Goal: Transaction & Acquisition: Obtain resource

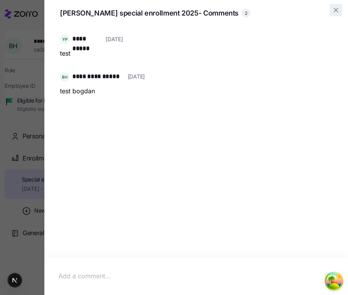
click at [337, 12] on icon "button" at bounding box center [336, 10] width 8 height 8
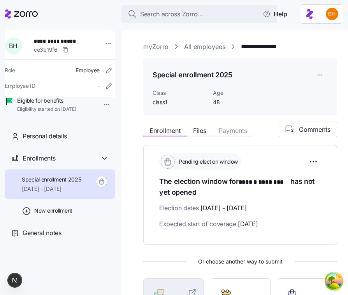
click at [29, 9] on icon at bounding box center [21, 13] width 33 height 9
click at [29, 14] on icon at bounding box center [26, 13] width 24 height 5
click at [250, 39] on div "**********" at bounding box center [234, 163] width 226 height 266
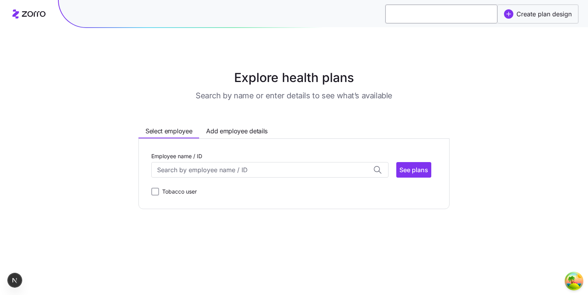
click at [400, 10] on input at bounding box center [442, 14] width 112 height 19
click at [390, 70] on h1 "Explore health plans" at bounding box center [294, 77] width 386 height 19
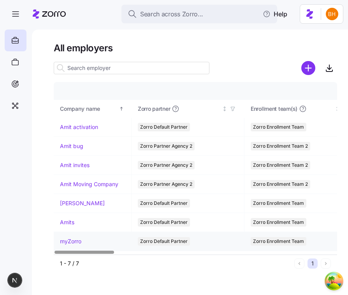
click at [72, 242] on link "myZorro" at bounding box center [70, 242] width 21 height 8
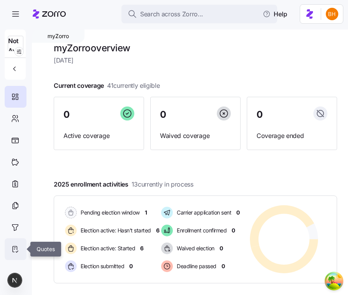
click at [17, 248] on icon at bounding box center [15, 250] width 4 height 6
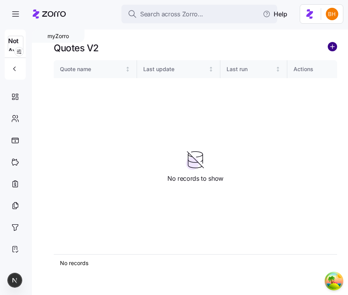
click at [330, 48] on circle "add icon" at bounding box center [332, 46] width 9 height 9
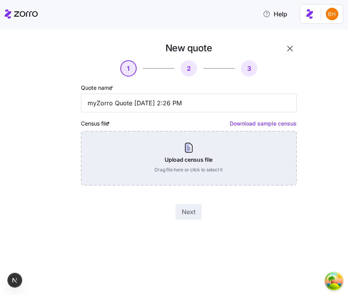
click at [279, 147] on div "Upload census file Drag file here or click to select it" at bounding box center [189, 158] width 216 height 54
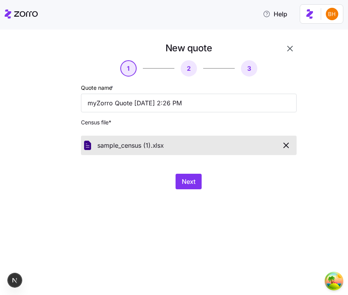
click at [182, 190] on div "New quote 1 2 3 Quote name * myZorro Quote 09/25/2025 2:26 PM Census file * sam…" at bounding box center [179, 120] width 272 height 157
click at [184, 187] on button "Next" at bounding box center [188, 182] width 26 height 16
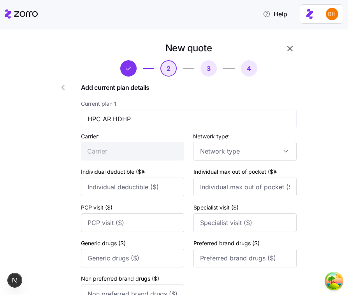
type input "HPC"
type input "1000"
type input "2000"
type input "40"
type input "60"
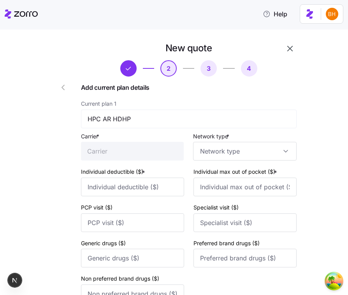
type input "10"
type input "40"
type input "50"
type input "HPC"
type input "3000"
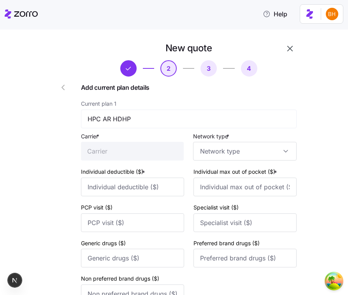
type input "5000"
type input "100"
type input "150"
type input "25"
type input "100"
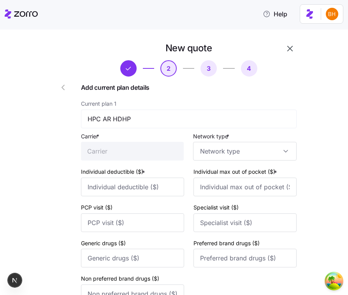
type input "125"
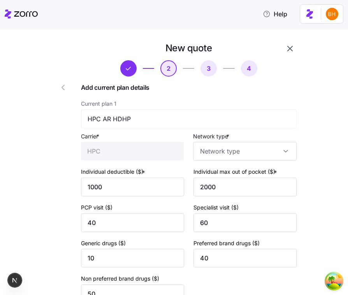
type input "HMO"
type input "PPO"
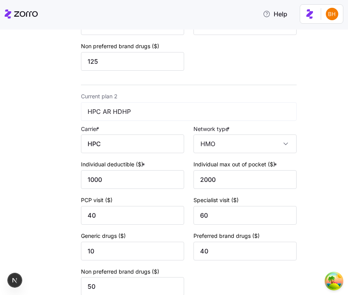
scroll to position [312, 0]
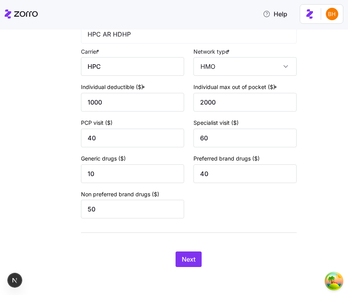
click at [191, 245] on div "New quote 2 3 4 Add current plan details Current plan 1 HPC AR Copay Plan Carri…" at bounding box center [189, 0] width 222 height 542
click at [192, 260] on span "Next" at bounding box center [189, 259] width 14 height 9
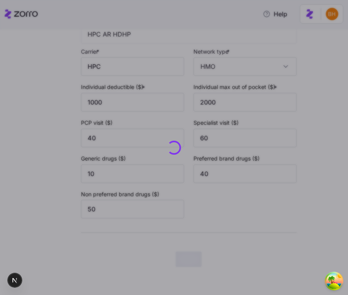
scroll to position [0, 0]
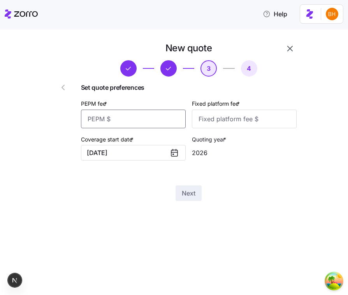
click at [145, 119] on input "PEPM fee *" at bounding box center [133, 119] width 105 height 19
type input "12"
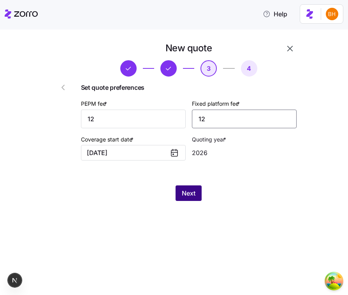
type input "12"
click at [195, 197] on span "Next" at bounding box center [189, 193] width 14 height 9
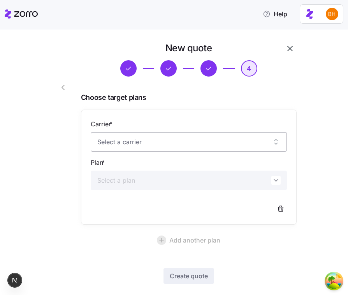
click at [175, 136] on input "Carrier *" at bounding box center [189, 141] width 196 height 19
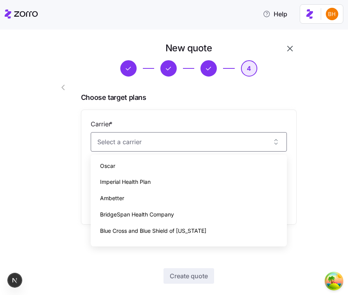
click at [180, 191] on div "Ambetter" at bounding box center [189, 198] width 190 height 16
type input "Ambetter"
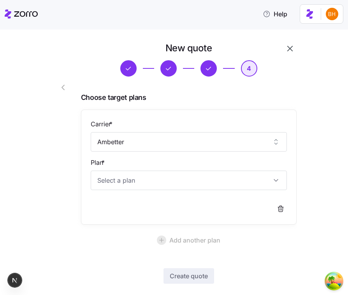
click at [180, 191] on div "Carrier * Ambetter Plan *" at bounding box center [189, 167] width 196 height 96
click at [177, 184] on input "Plan *" at bounding box center [189, 180] width 196 height 19
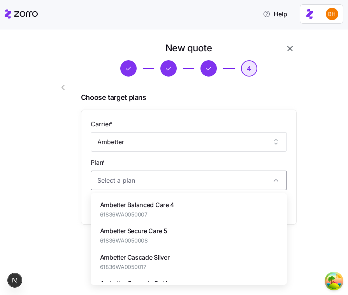
click at [177, 203] on div "Ambetter Balanced Care 4 61836WA0050007" at bounding box center [189, 210] width 190 height 26
type input "Ambetter Balanced Care 4"
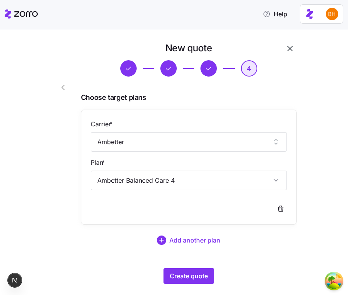
click at [183, 268] on div "New quote 4 Choose target plans Carrier * Ambetter Plan * Ambetter Balanced Car…" at bounding box center [189, 163] width 222 height 248
click at [183, 272] on button "Create quote" at bounding box center [188, 276] width 51 height 16
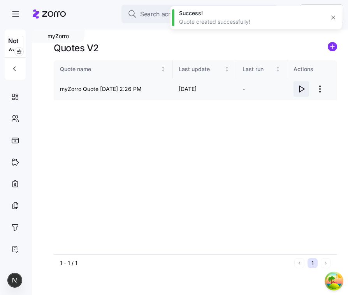
click at [303, 93] on icon "button" at bounding box center [301, 88] width 9 height 9
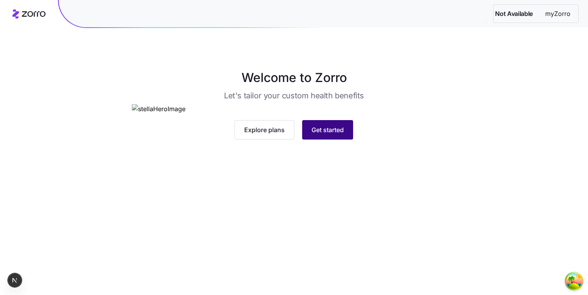
click at [349, 140] on button "Get started" at bounding box center [327, 129] width 51 height 19
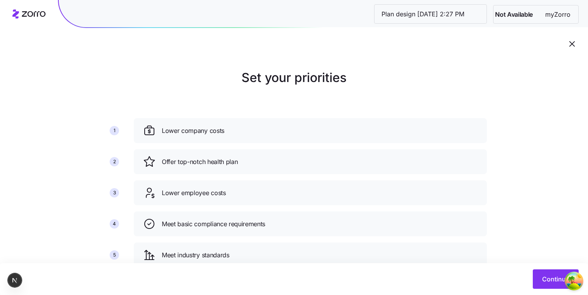
scroll to position [60, 0]
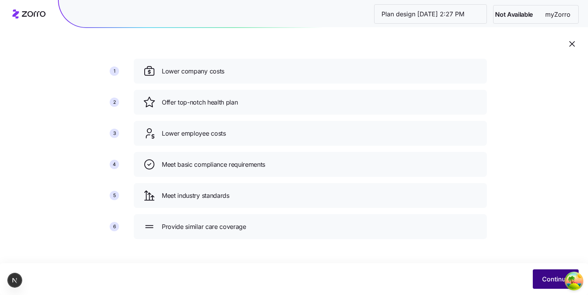
click at [538, 276] on button "Continue" at bounding box center [556, 279] width 46 height 19
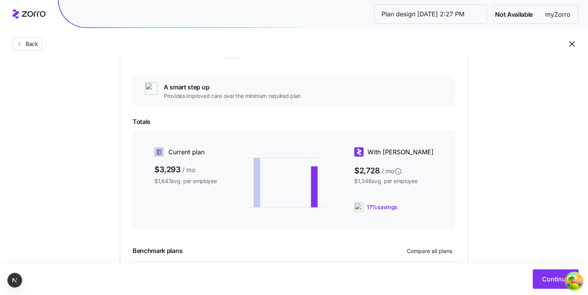
scroll to position [199, 0]
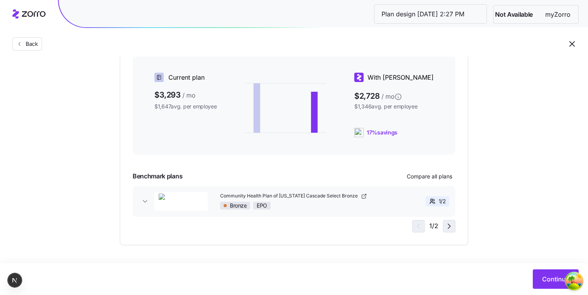
click at [449, 228] on icon "button" at bounding box center [449, 226] width 9 height 9
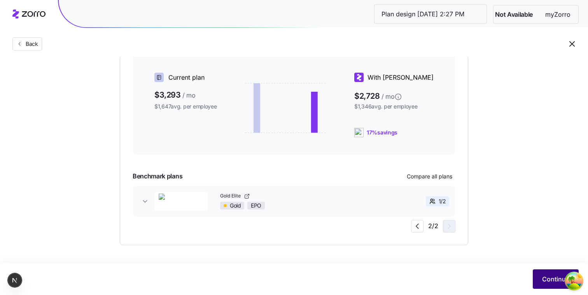
click at [539, 277] on button "Continue" at bounding box center [556, 279] width 46 height 19
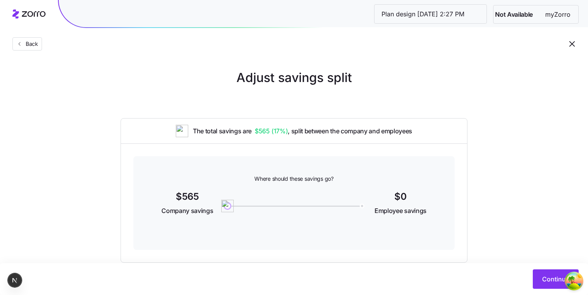
scroll to position [18, 0]
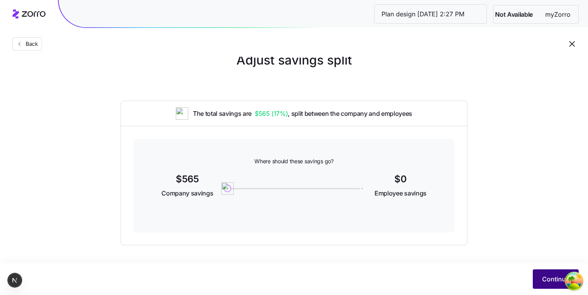
click at [540, 281] on button "Continue" at bounding box center [556, 279] width 46 height 19
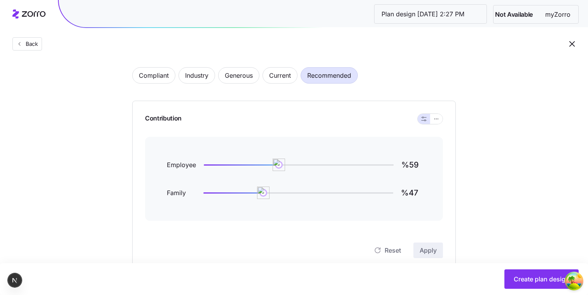
scroll to position [39, 0]
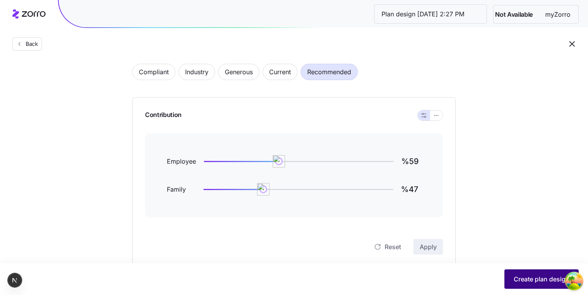
click at [548, 274] on button "Create plan design" at bounding box center [542, 279] width 74 height 19
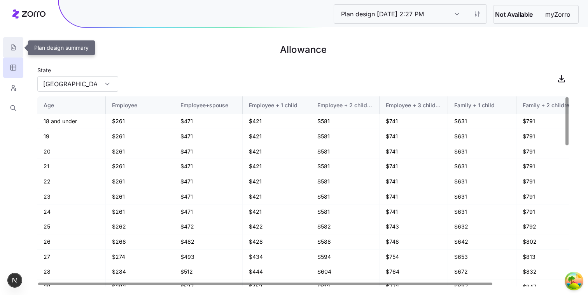
click at [16, 51] on icon "button" at bounding box center [13, 48] width 7 height 8
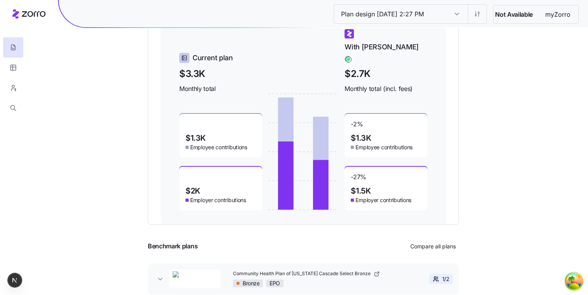
scroll to position [130, 0]
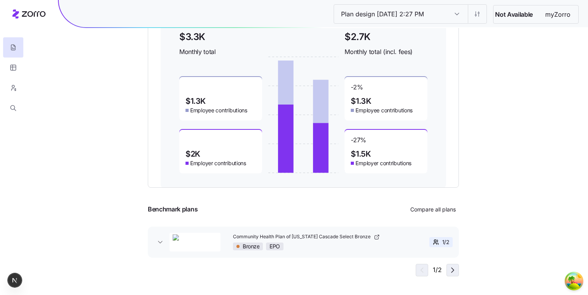
click at [451, 267] on icon "button" at bounding box center [452, 270] width 9 height 9
click at [426, 274] on span "button" at bounding box center [421, 271] width 12 height 12
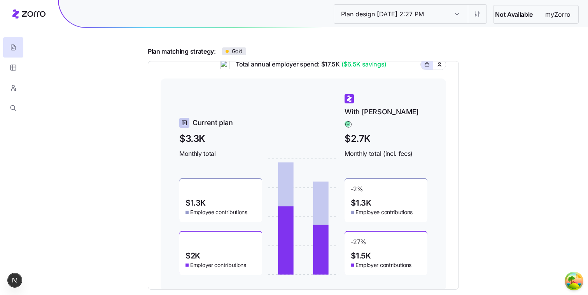
scroll to position [0, 0]
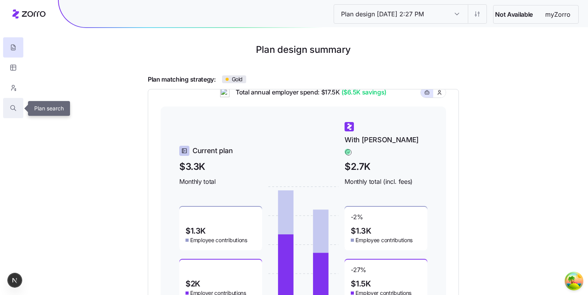
click at [10, 102] on button "button" at bounding box center [13, 108] width 20 height 20
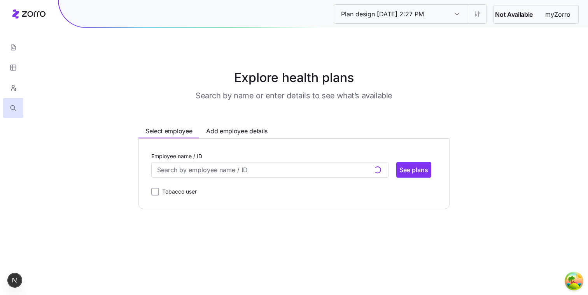
click at [37, 14] on icon at bounding box center [28, 13] width 33 height 9
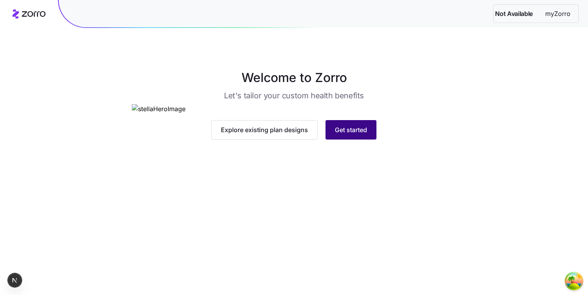
click at [352, 135] on span "Get started" at bounding box center [351, 129] width 32 height 9
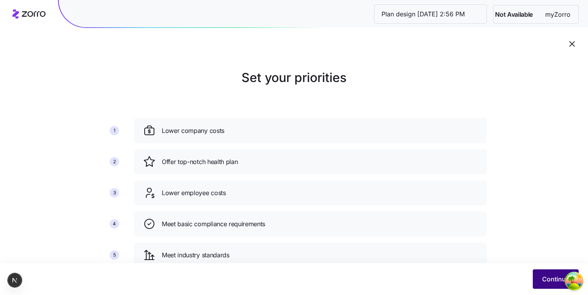
click at [546, 274] on button "Continue" at bounding box center [556, 279] width 46 height 19
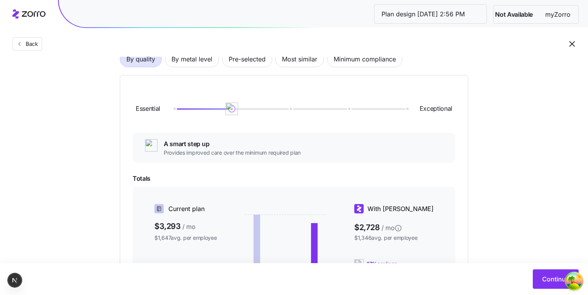
scroll to position [66, 0]
click at [210, 68] on div "By quality By metal level Pre-selected Most similar Minimum compliance Essentia…" at bounding box center [294, 202] width 349 height 351
click at [202, 66] on span "By metal level" at bounding box center [192, 61] width 41 height 16
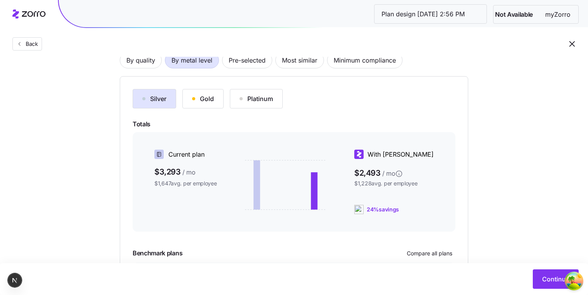
click at [203, 98] on div "Gold" at bounding box center [203, 98] width 22 height 9
click at [249, 98] on div "Platinum" at bounding box center [256, 98] width 33 height 9
click at [213, 94] on button "Gold" at bounding box center [203, 98] width 41 height 19
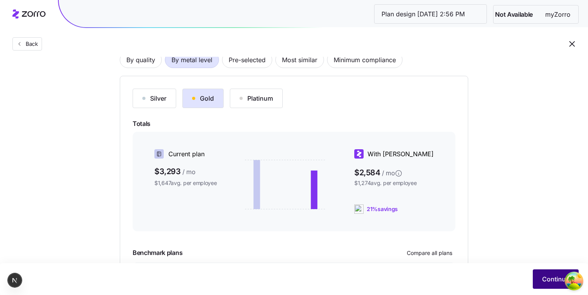
click at [540, 281] on button "Continue" at bounding box center [556, 279] width 46 height 19
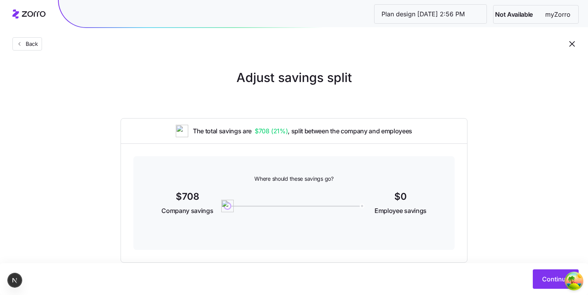
click at [540, 281] on button "Continue" at bounding box center [556, 279] width 46 height 19
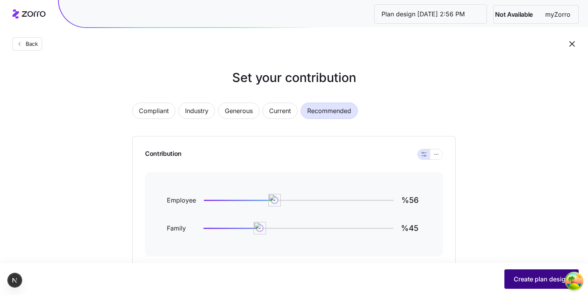
click at [540, 281] on span "Create plan design" at bounding box center [542, 279] width 56 height 9
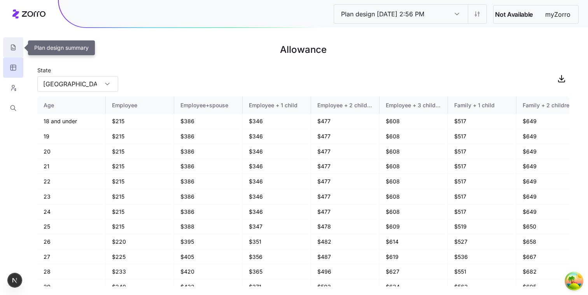
click at [17, 50] on button "button" at bounding box center [13, 47] width 20 height 20
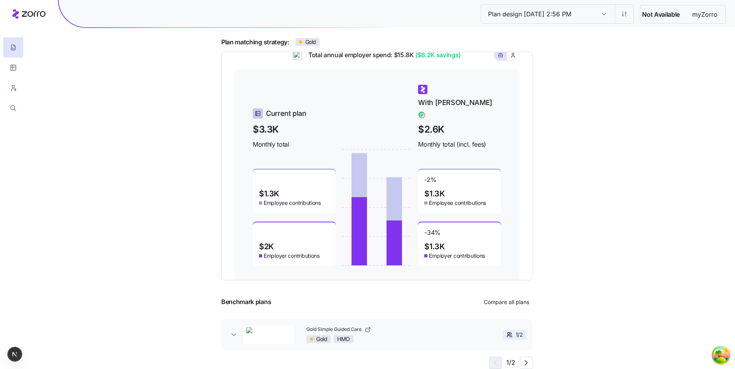
scroll to position [38, 0]
